Goal: Task Accomplishment & Management: Use online tool/utility

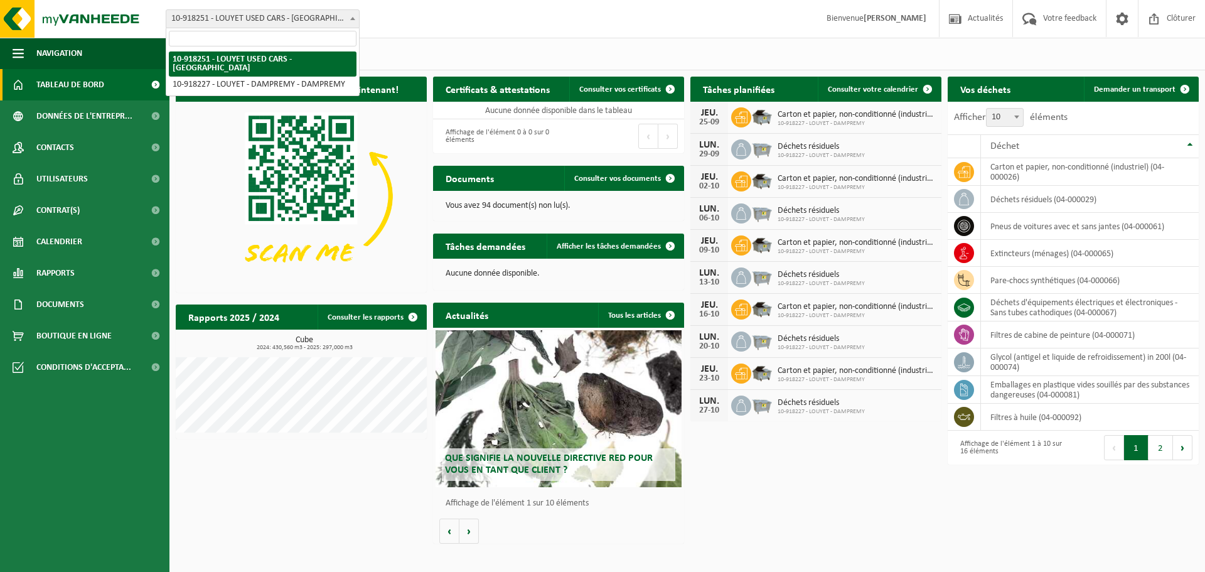
click at [339, 17] on span "10-918251 - LOUYET USED CARS - [GEOGRAPHIC_DATA]" at bounding box center [262, 19] width 193 height 18
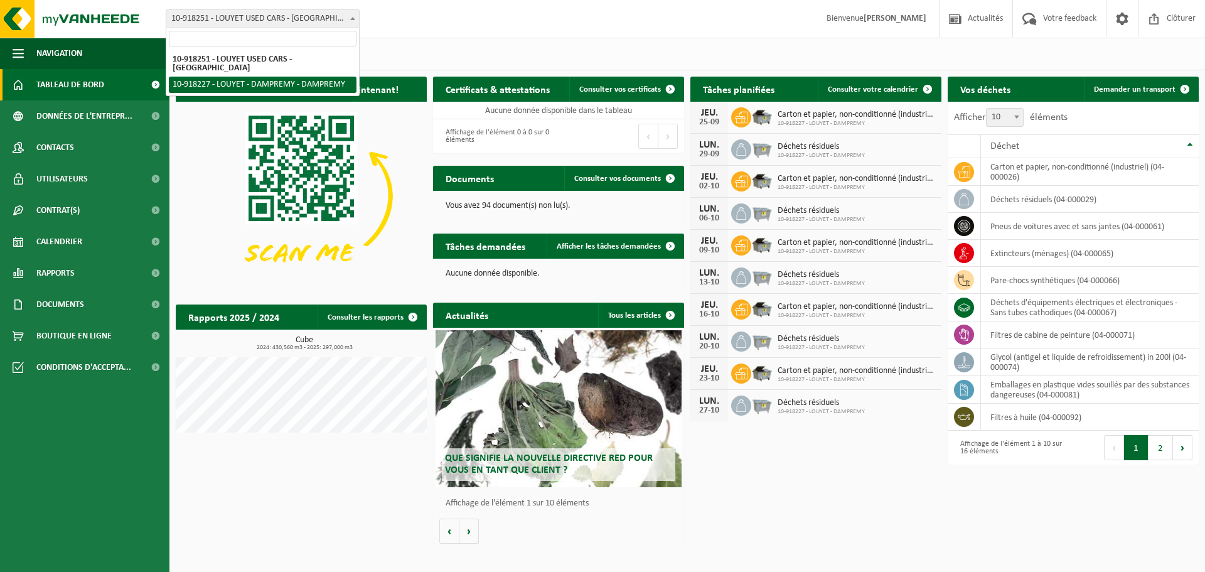
select select "128518"
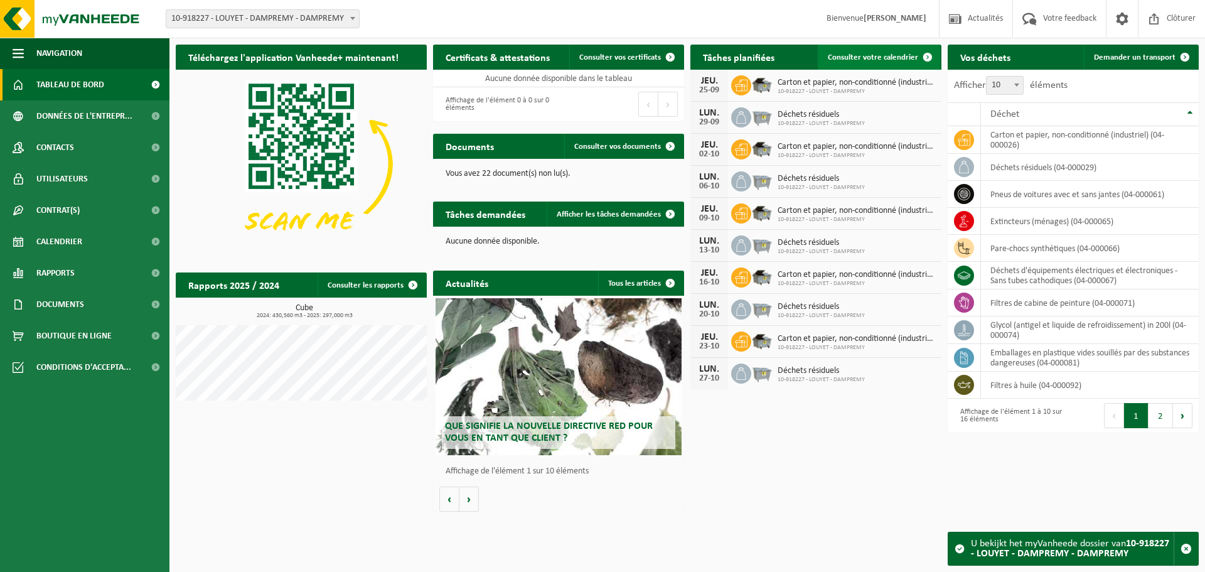
click at [903, 53] on span "Consulter votre calendrier" at bounding box center [873, 57] width 90 height 8
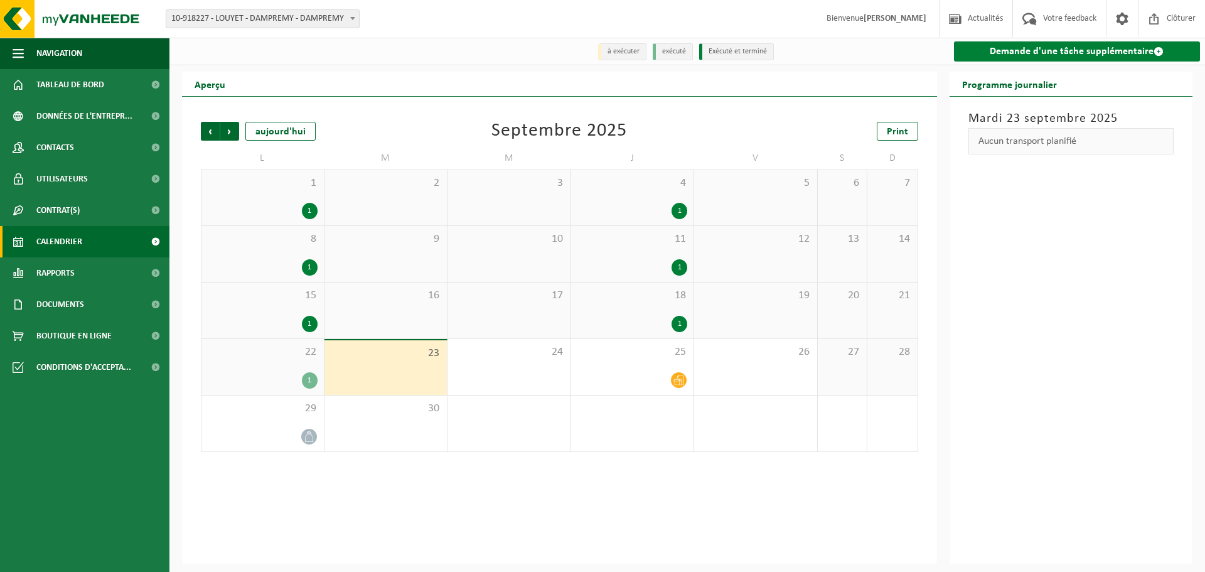
click at [1058, 53] on link "Demande d'une tâche supplémentaire" at bounding box center [1077, 51] width 247 height 20
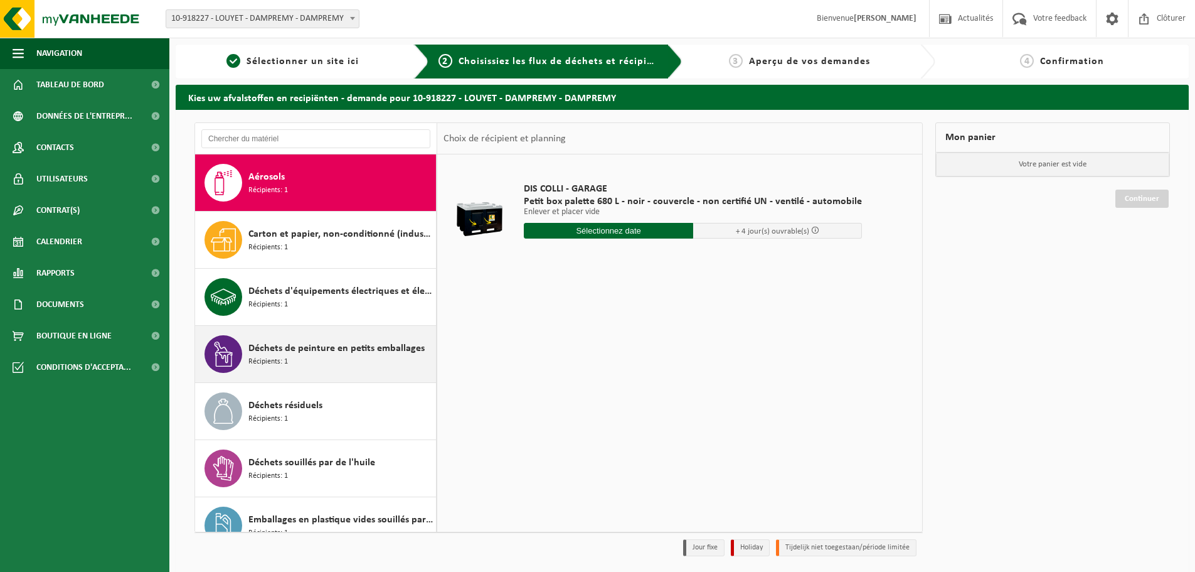
click at [333, 353] on span "Déchets de peinture en petits emballages" at bounding box center [336, 348] width 176 height 15
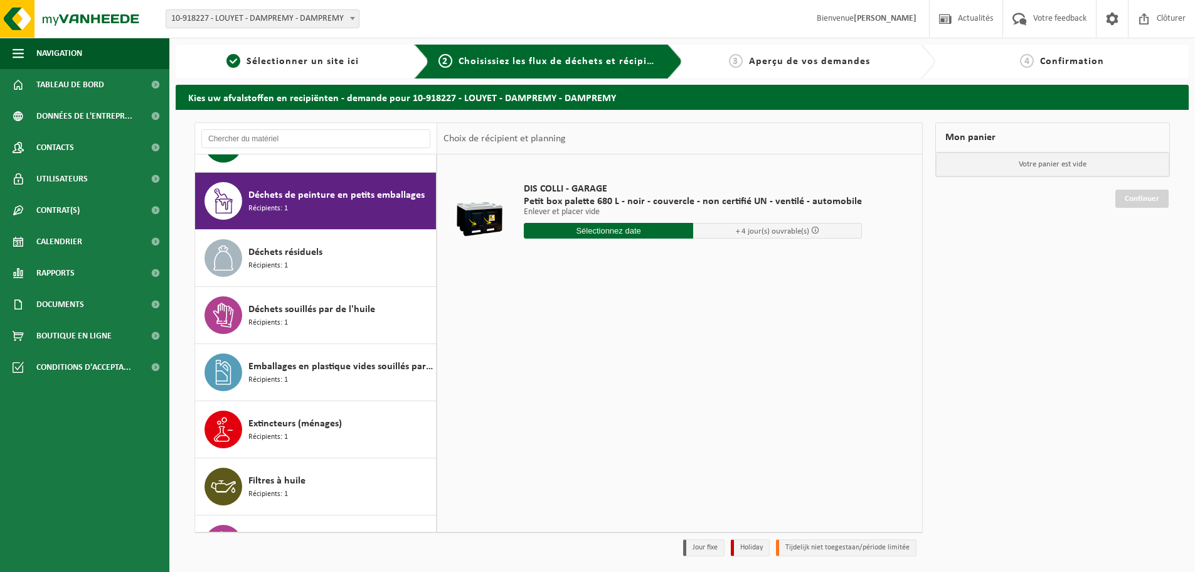
scroll to position [171, 0]
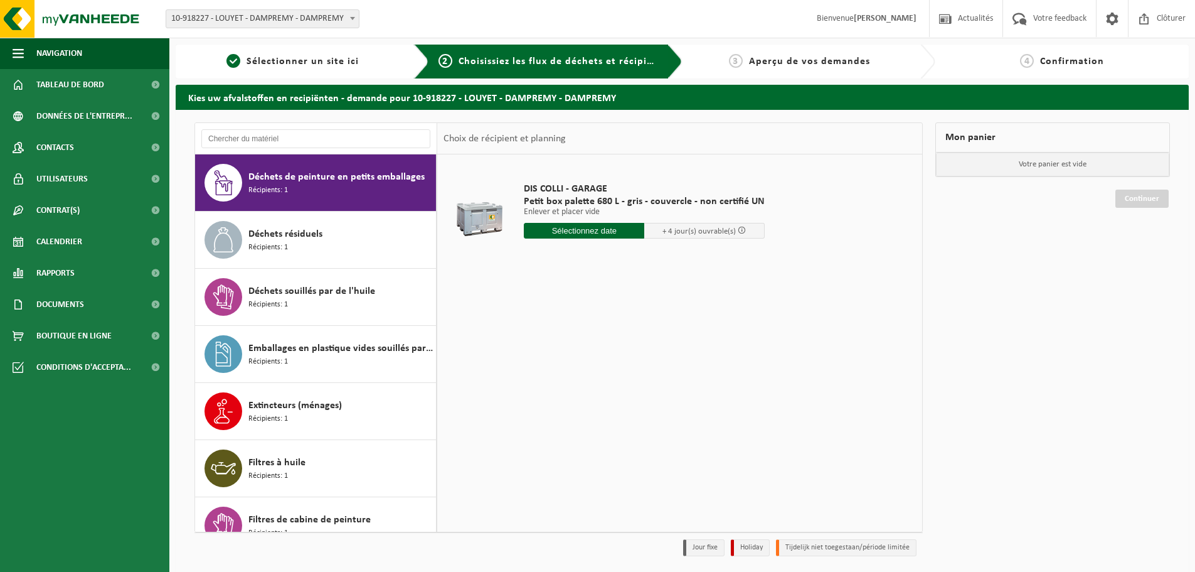
click at [631, 233] on input "text" at bounding box center [584, 231] width 120 height 16
click at [602, 361] on div "25" at bounding box center [602, 362] width 22 height 20
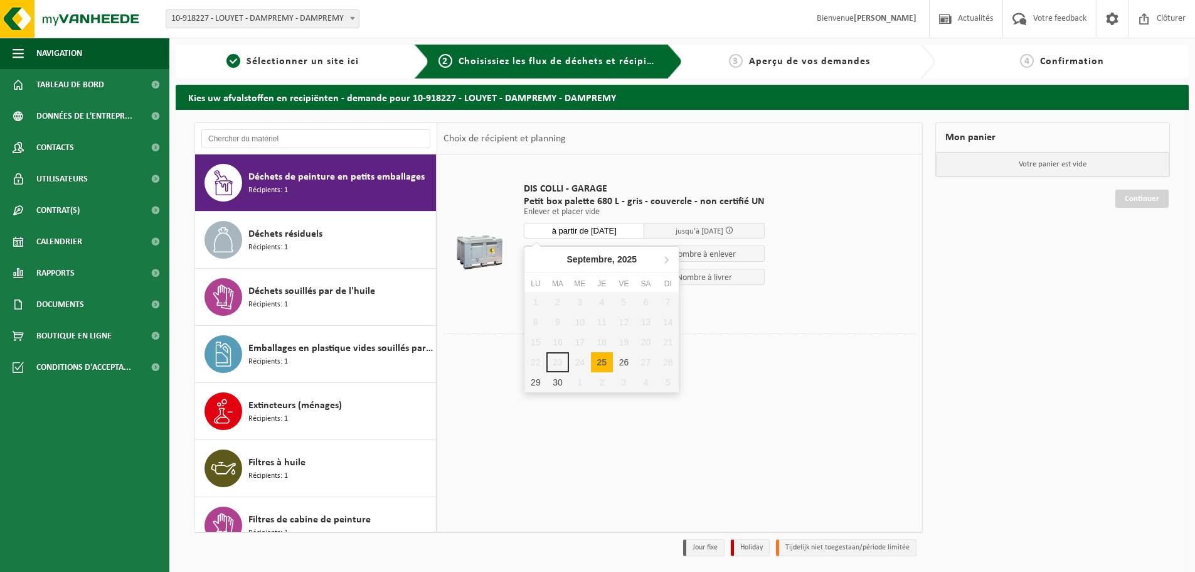
click at [619, 228] on input "à partir de [DATE]" at bounding box center [584, 231] width 120 height 16
click at [667, 257] on icon at bounding box center [666, 259] width 20 height 20
click at [603, 301] on div "2" at bounding box center [602, 302] width 22 height 20
type input "à partir de 2025-10-02"
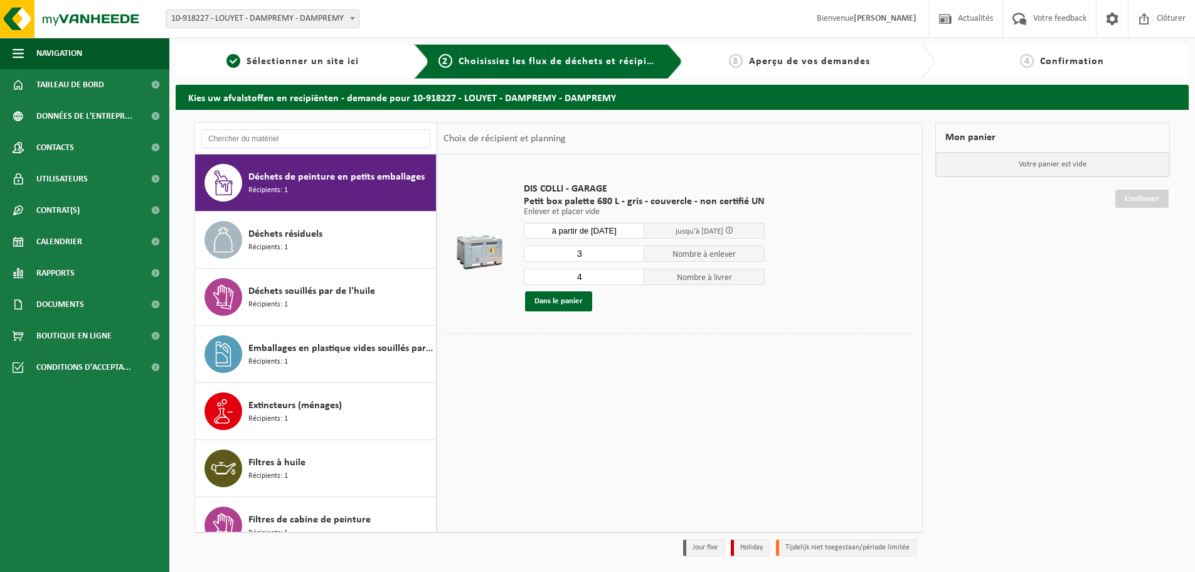
type input "3"
click at [630, 257] on input "3" at bounding box center [584, 253] width 120 height 16
type input "3"
click at [631, 279] on input "3" at bounding box center [584, 277] width 120 height 16
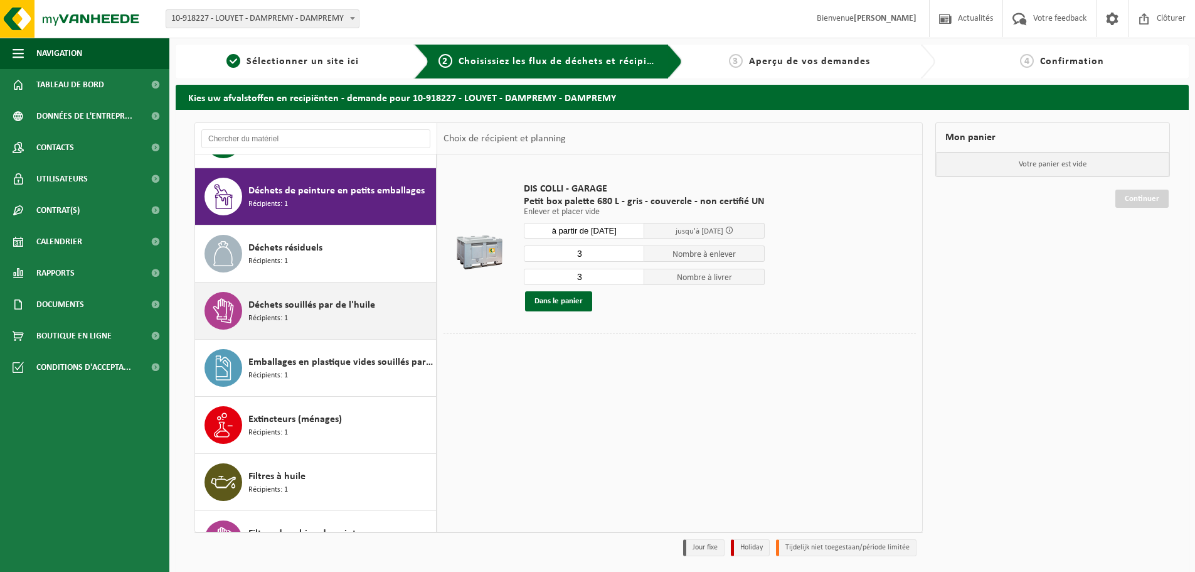
scroll to position [188, 0]
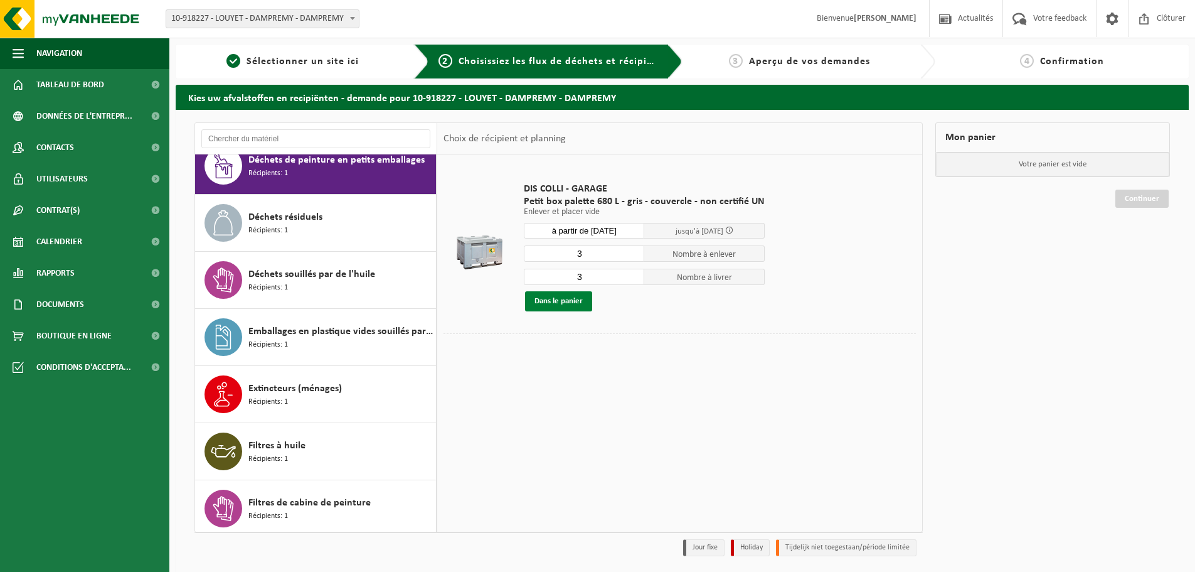
click at [561, 301] on button "Dans le panier" at bounding box center [558, 301] width 67 height 20
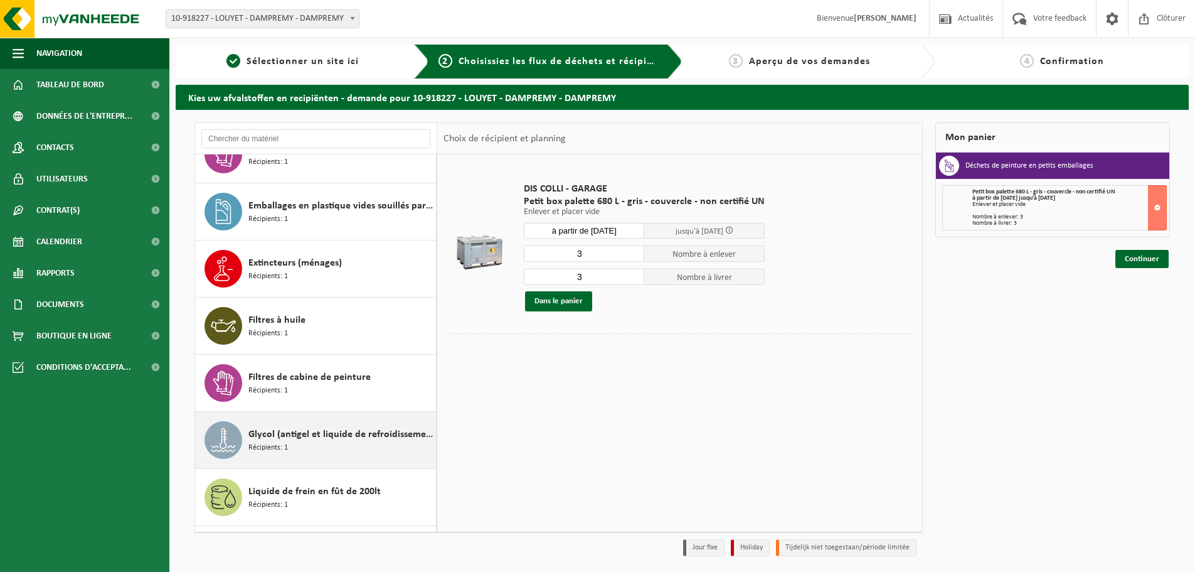
scroll to position [439, 0]
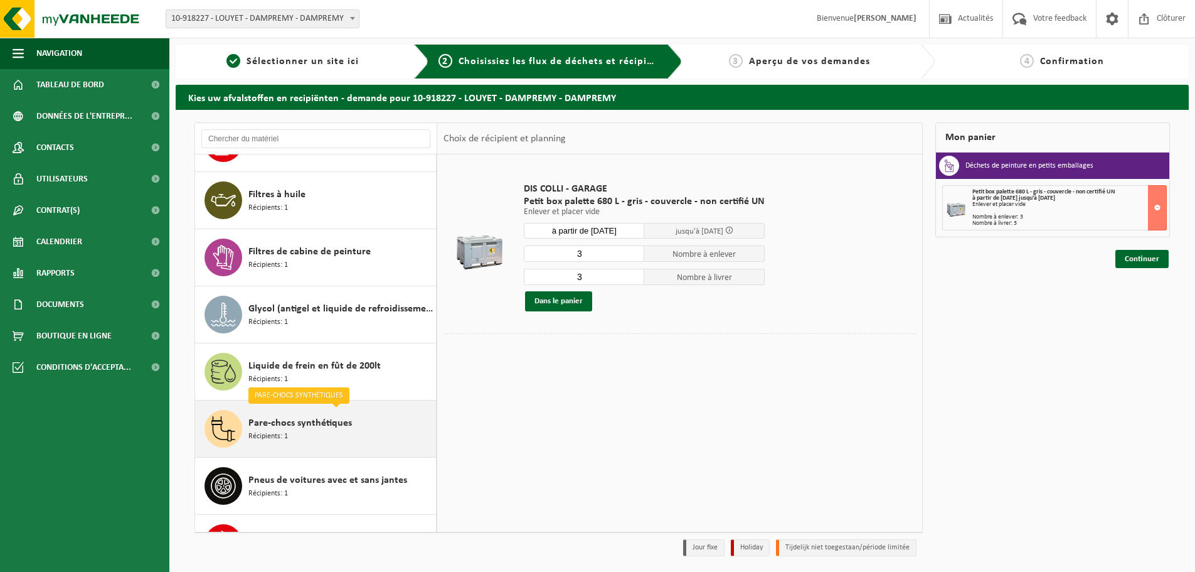
click at [333, 423] on span "Pare-chocs synthétiques" at bounding box center [300, 422] width 104 height 15
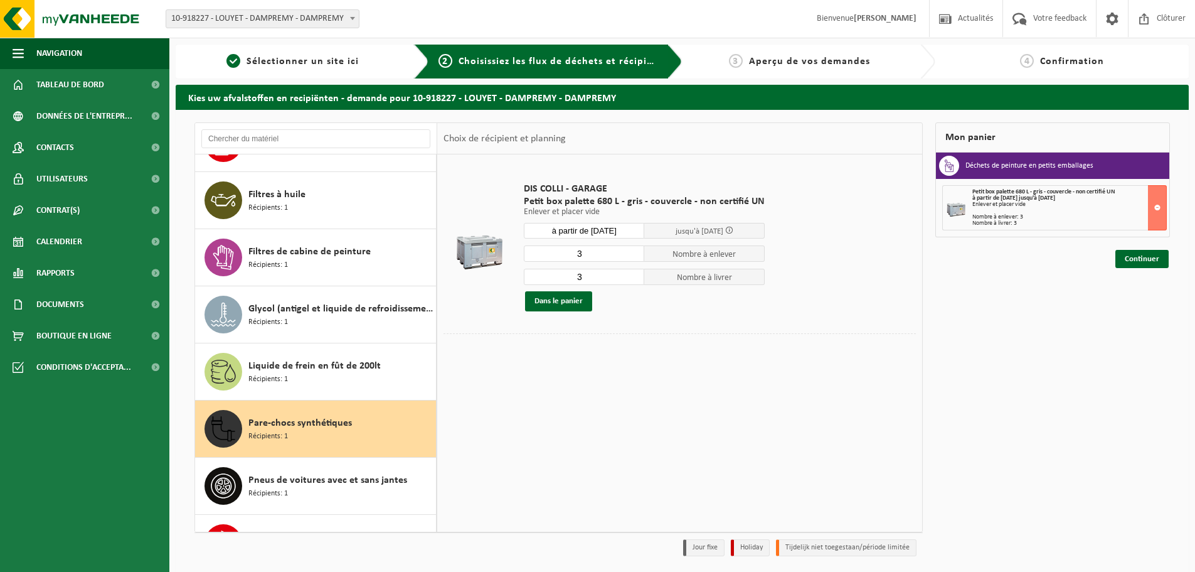
scroll to position [536, 0]
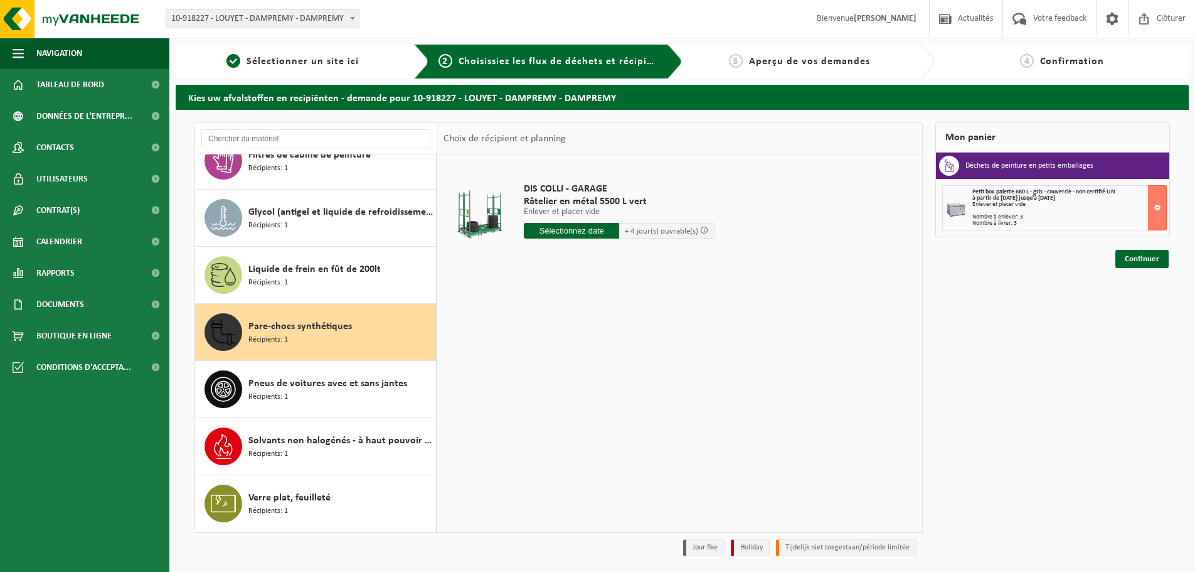
click at [576, 231] on input "text" at bounding box center [571, 231] width 95 height 16
click at [606, 360] on div "25" at bounding box center [602, 362] width 22 height 20
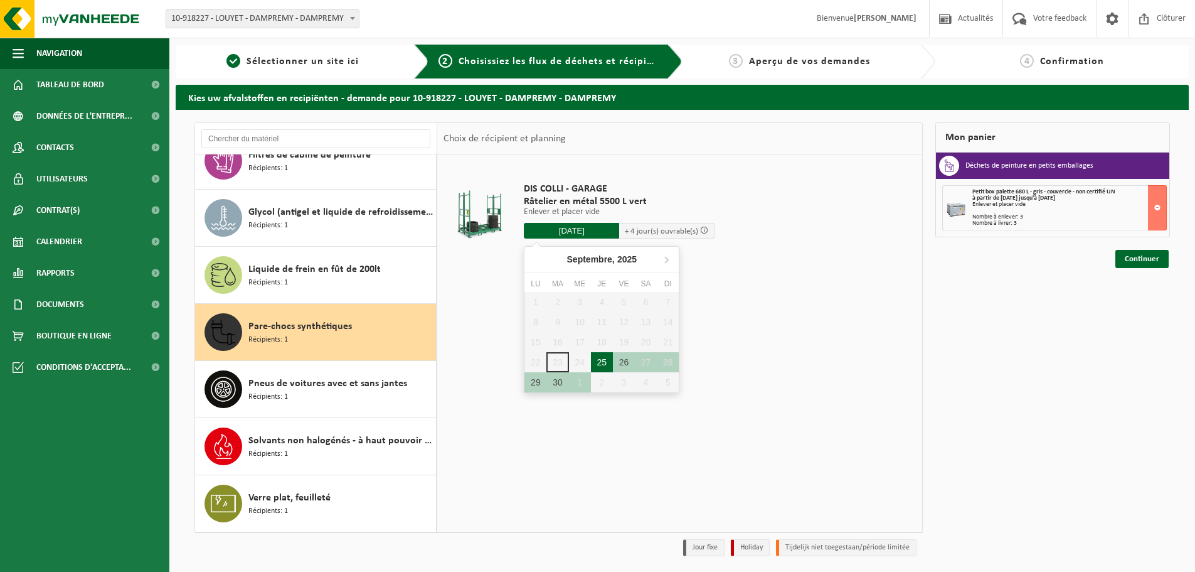
type input "à partir de 2025-09-25"
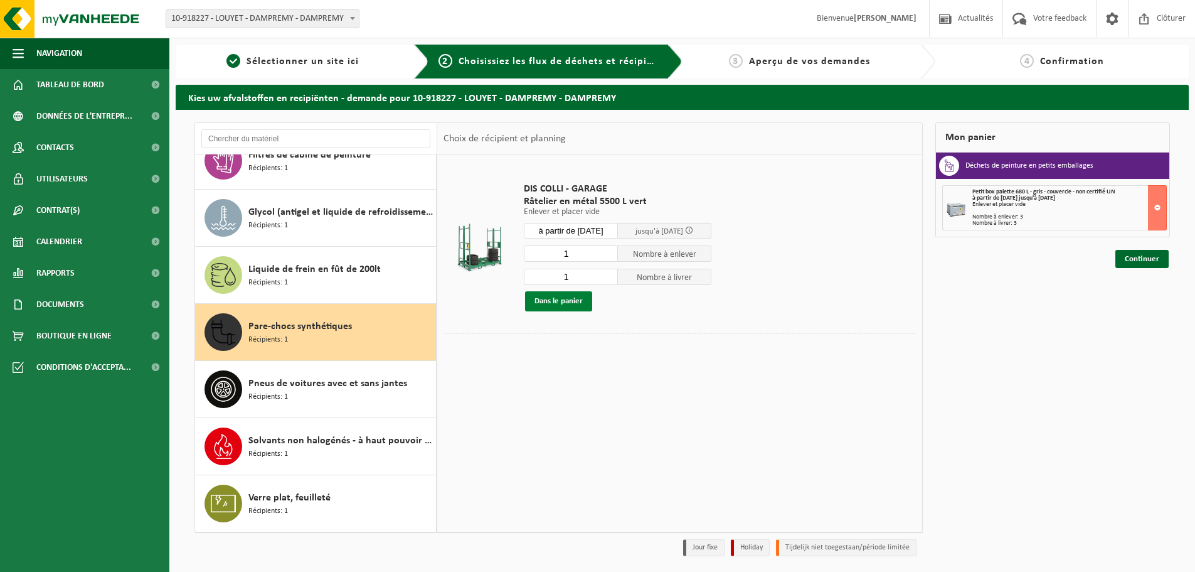
click at [557, 302] on button "Dans le panier" at bounding box center [558, 301] width 67 height 20
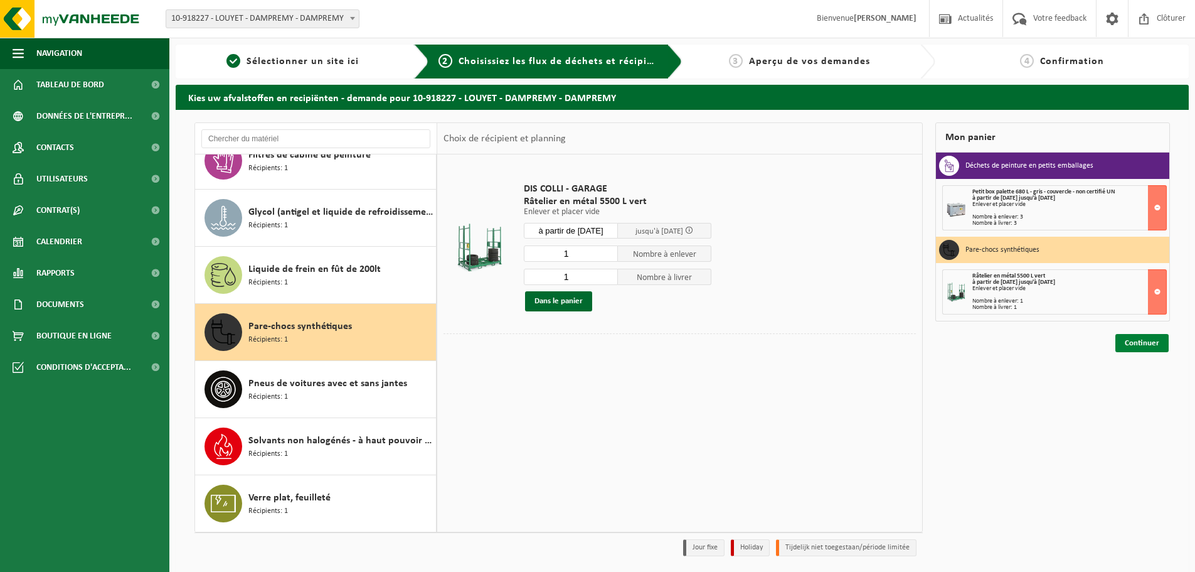
click at [1146, 336] on link "Continuer" at bounding box center [1142, 343] width 53 height 18
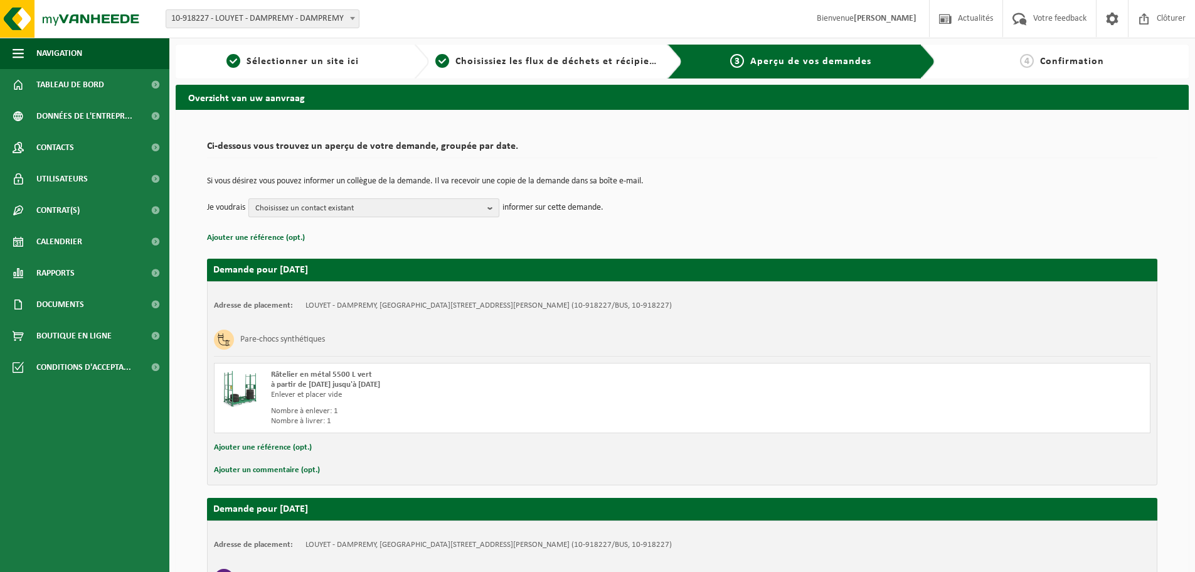
click at [465, 206] on span "Choisissez un contact existant" at bounding box center [368, 208] width 227 height 19
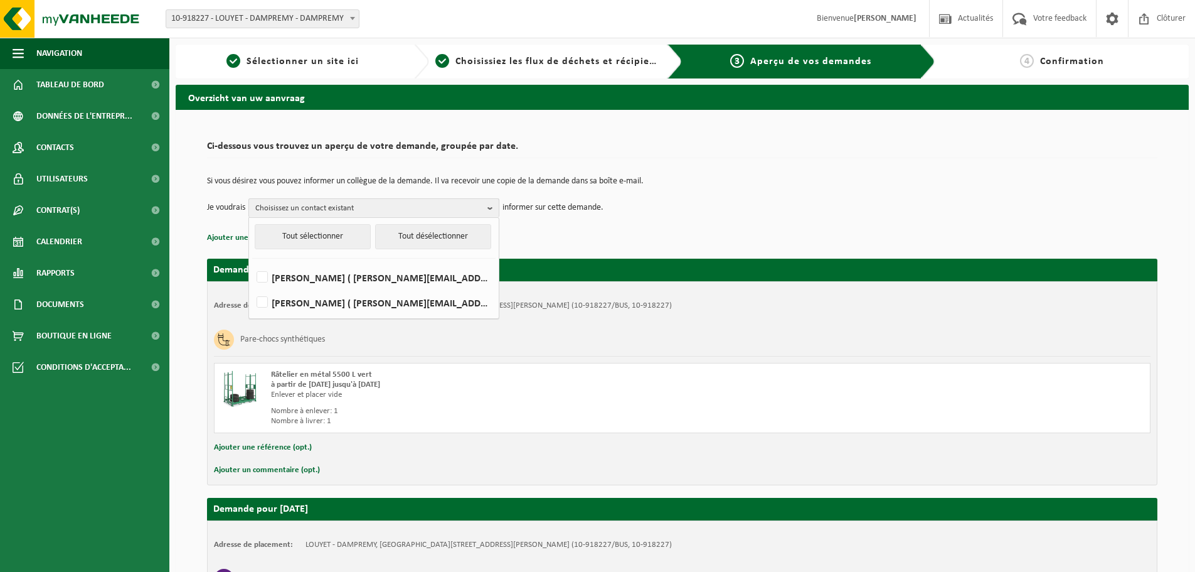
click at [465, 206] on span "Choisissez un contact existant" at bounding box center [368, 208] width 227 height 19
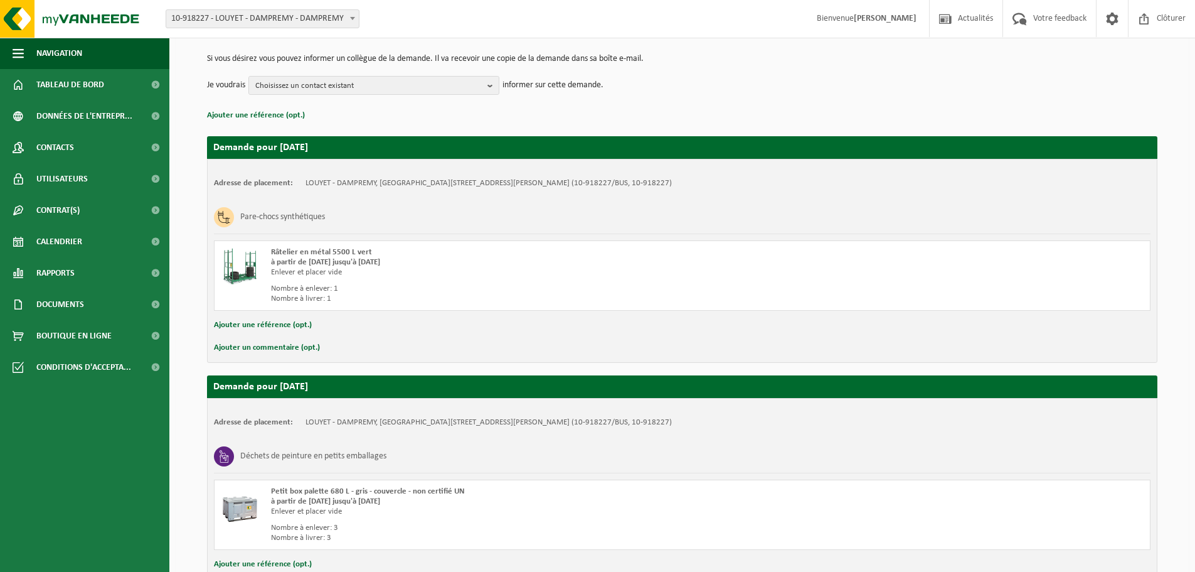
scroll to position [216, 0]
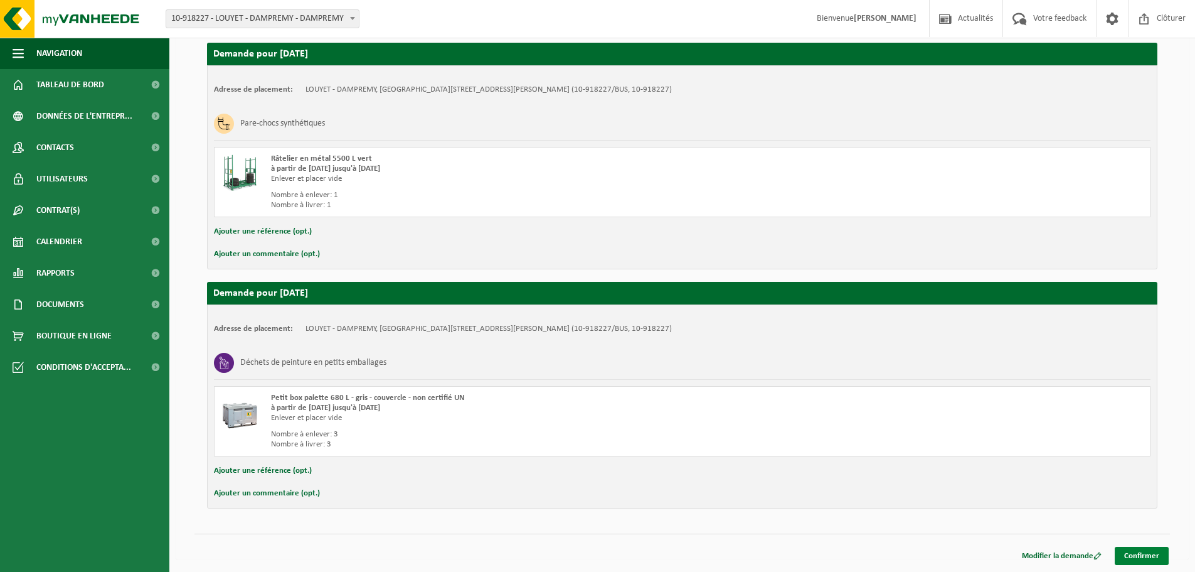
click at [1143, 553] on link "Confirmer" at bounding box center [1142, 556] width 54 height 18
